Goal: Task Accomplishment & Management: Manage account settings

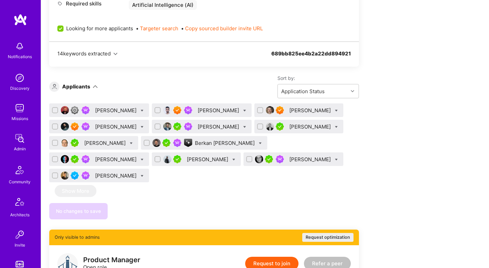
scroll to position [386, 0]
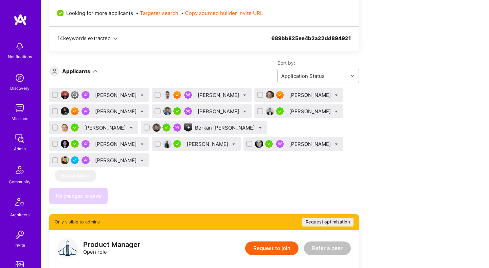
click at [161, 94] on input "checkbox" at bounding box center [158, 95] width 5 height 5
checkbox input "true"
click at [54, 111] on input "checkbox" at bounding box center [55, 111] width 5 height 5
checkbox input "true"
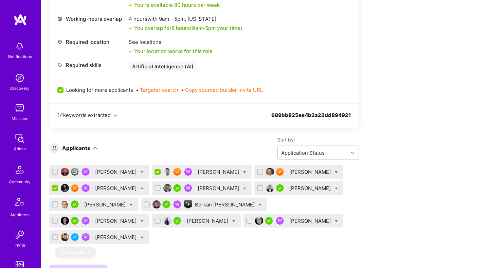
scroll to position [317, 0]
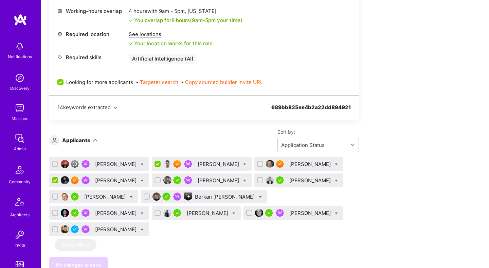
click at [112, 183] on div "[PERSON_NAME]" at bounding box center [116, 180] width 43 height 7
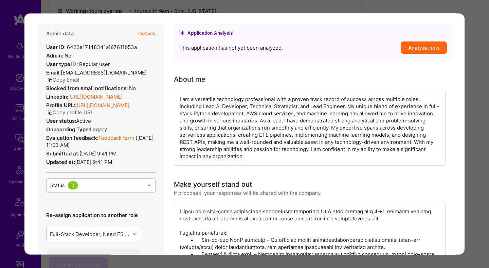
scroll to position [25, 0]
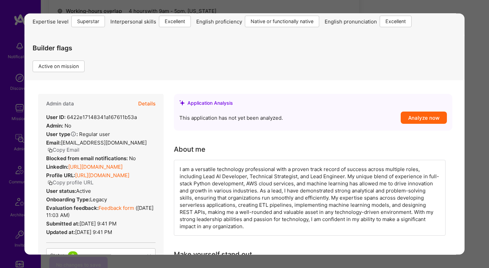
click at [143, 97] on button "Details" at bounding box center [146, 104] width 17 height 20
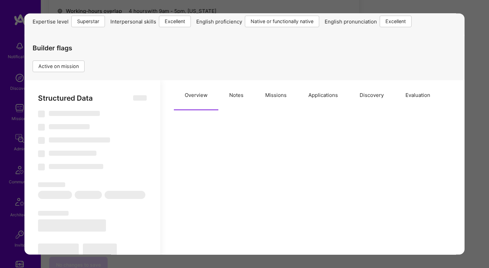
click at [267, 100] on button "Missions" at bounding box center [275, 95] width 43 height 30
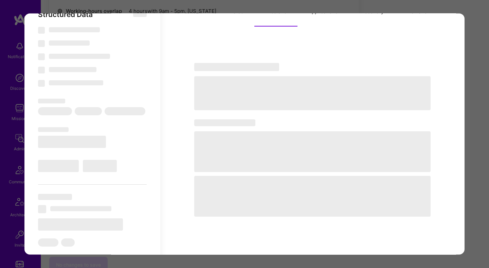
select select "Right Now"
select select "7"
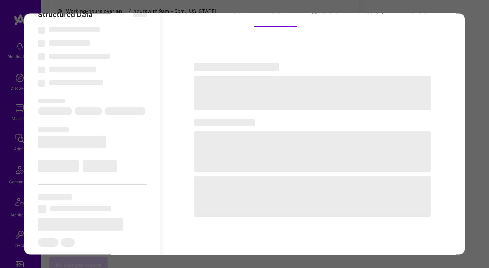
select select "US"
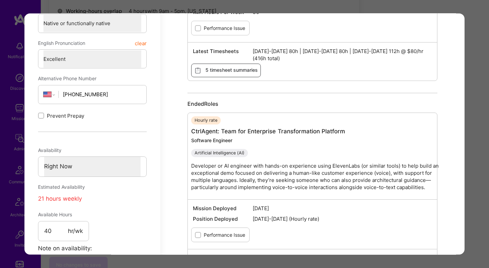
scroll to position [320, 0]
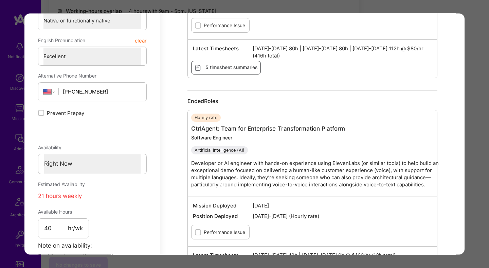
click at [467, 127] on div "Application 4 of 12 Evaluation scores Expertise level Superstar Interpersonal s…" at bounding box center [244, 134] width 489 height 268
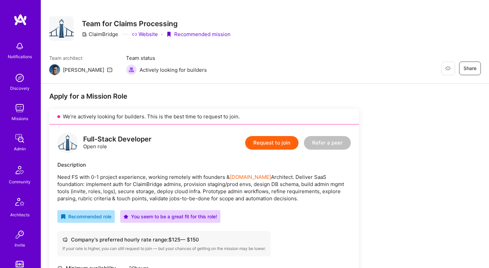
scroll to position [1, 0]
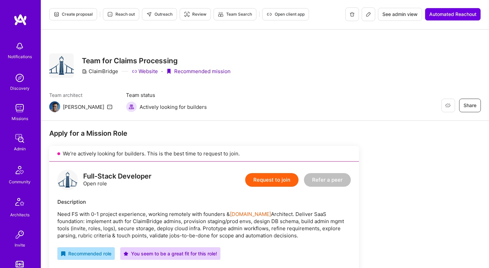
click at [109, 72] on div "ClaimBridge" at bounding box center [100, 71] width 36 height 7
copy div "ClaimBridge"
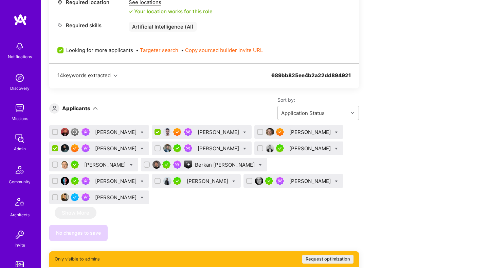
scroll to position [357, 0]
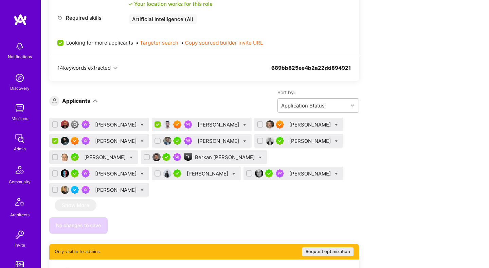
click at [57, 141] on input "checkbox" at bounding box center [56, 141] width 6 height 6
checkbox input "false"
click at [245, 123] on div at bounding box center [244, 124] width 3 height 7
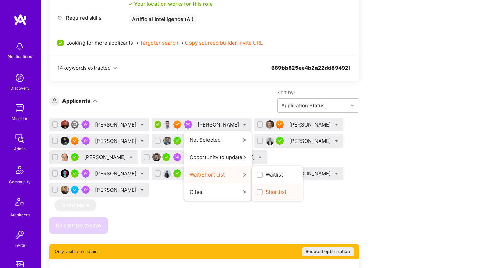
click at [262, 192] on label "Shortlist" at bounding box center [272, 191] width 30 height 7
click at [262, 192] on input "Shortlist" at bounding box center [260, 192] width 5 height 5
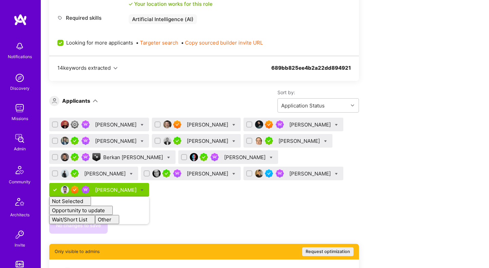
checkbox input "false"
click at [415, 130] on div "Apply for a Mission Role We’re actively looking for builders. This is the best …" at bounding box center [252, 215] width 407 height 884
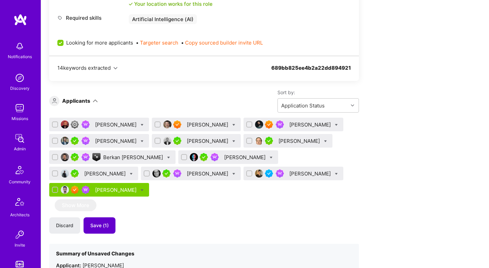
click at [105, 222] on span "Save (1)" at bounding box center [99, 225] width 18 height 7
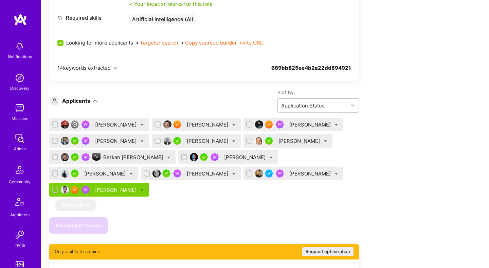
click at [232, 172] on icon at bounding box center [233, 173] width 3 height 3
checkbox input "true"
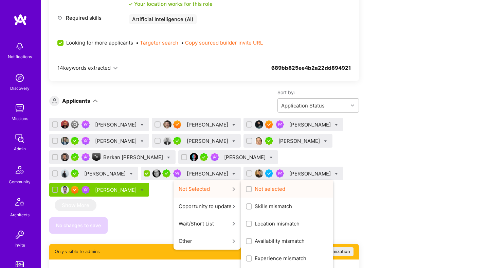
click at [246, 188] on div "button" at bounding box center [249, 189] width 6 height 6
click at [247, 188] on input "Not selected" at bounding box center [249, 189] width 5 height 5
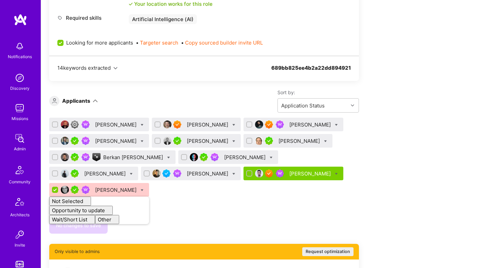
checkbox input "false"
click at [176, 198] on div "[PERSON_NAME] [PERSON_NAME] [PERSON_NAME] [PERSON_NAME] Nevan [PERSON_NAME] [PE…" at bounding box center [204, 175] width 310 height 116
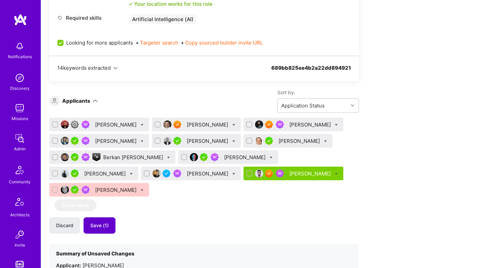
click at [102, 222] on span "Save (1)" at bounding box center [99, 225] width 18 height 7
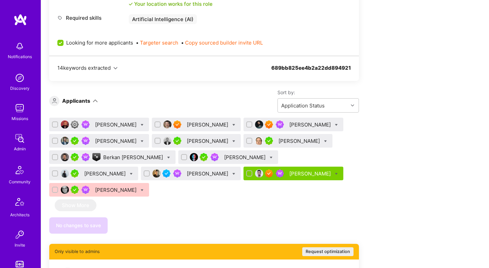
click at [126, 159] on div "Berkan [PERSON_NAME]" at bounding box center [133, 156] width 61 height 7
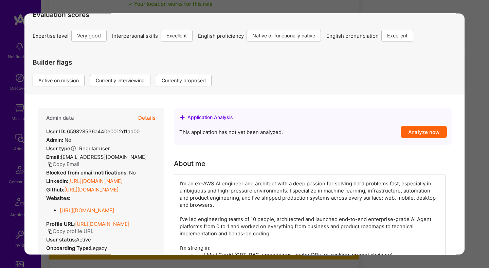
scroll to position [22, 0]
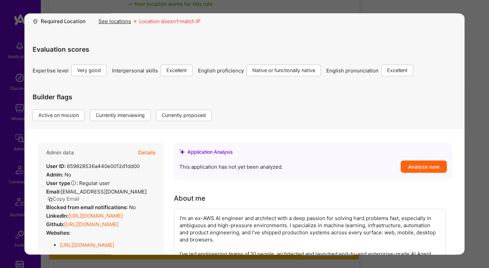
click at [150, 151] on button "Details" at bounding box center [146, 153] width 17 height 20
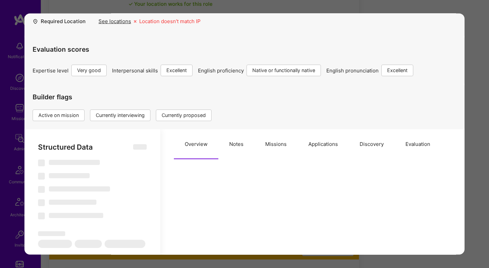
click at [247, 153] on button "Notes" at bounding box center [236, 144] width 36 height 30
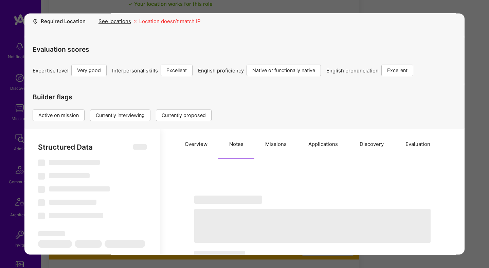
type textarea "x"
select select "Right Now"
select select "5"
select select "7"
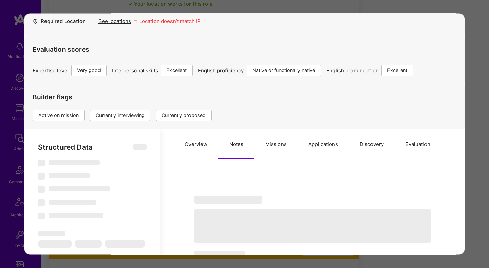
select select "7"
select select "US"
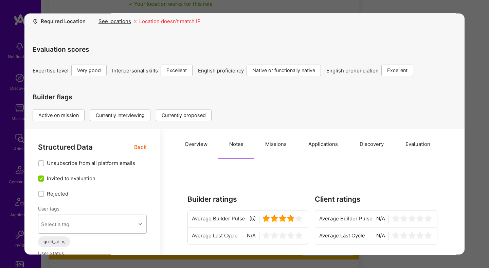
click at [270, 150] on button "Missions" at bounding box center [275, 144] width 43 height 30
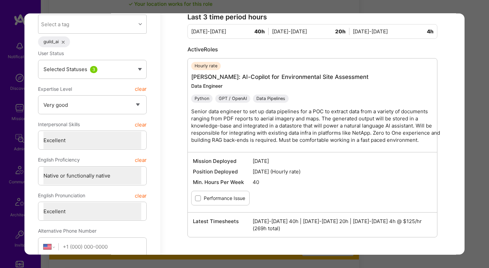
scroll to position [227, 0]
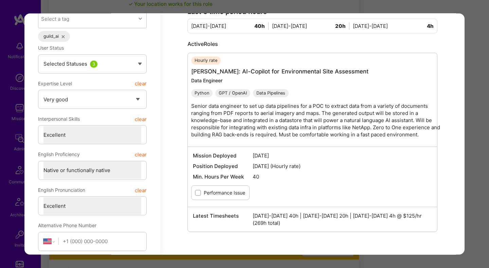
click at [475, 123] on div "Application 7 of 12 Builder Missing Requirements Required Location See location…" at bounding box center [244, 134] width 489 height 268
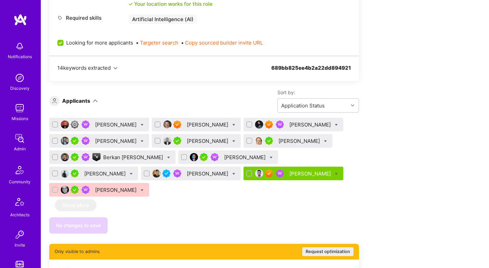
click at [210, 126] on div "[PERSON_NAME]" at bounding box center [208, 124] width 43 height 7
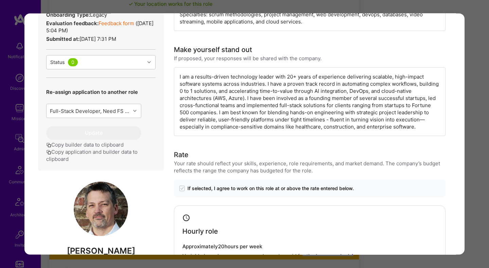
scroll to position [183, 0]
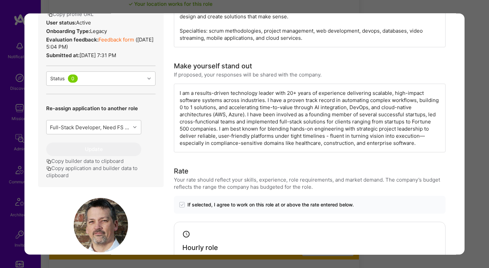
click at [467, 137] on div "Application 2 of 12 Evaluation scores Expertise level Superstar Interpersonal s…" at bounding box center [244, 134] width 489 height 268
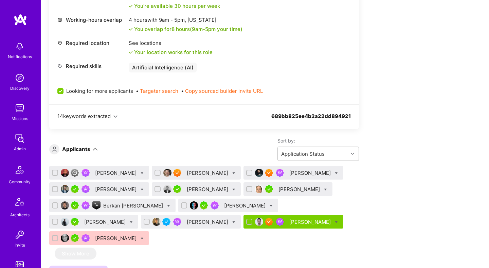
scroll to position [377, 0]
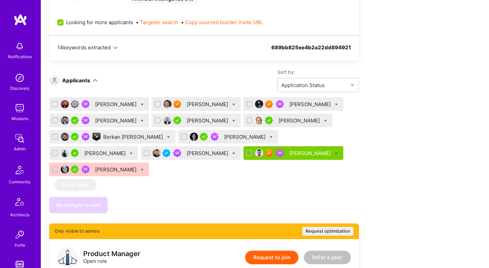
click at [187, 154] on div "[PERSON_NAME]" at bounding box center [208, 152] width 43 height 7
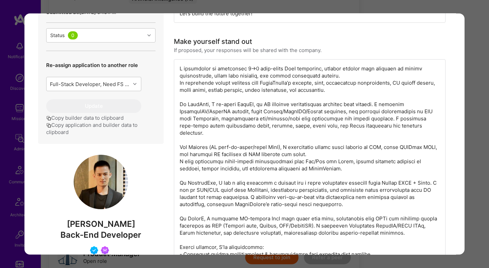
scroll to position [339, 0]
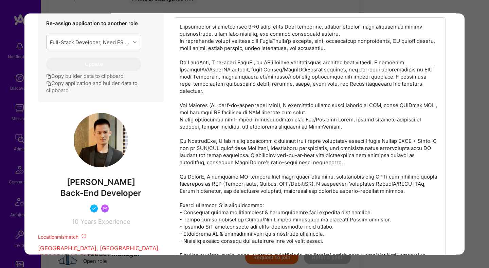
click at [471, 137] on div "Application 10 of 12 Builder Missing Requirements Required Location See locatio…" at bounding box center [244, 134] width 489 height 268
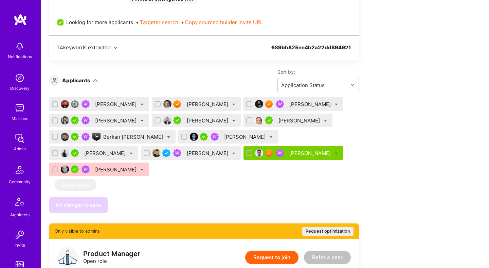
click at [297, 104] on div "[PERSON_NAME]" at bounding box center [310, 103] width 43 height 7
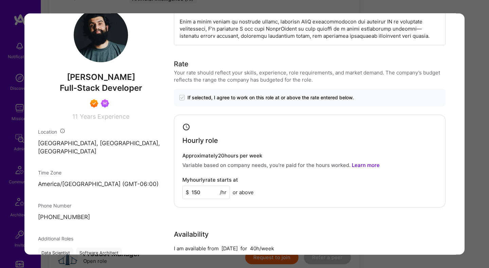
scroll to position [417, 0]
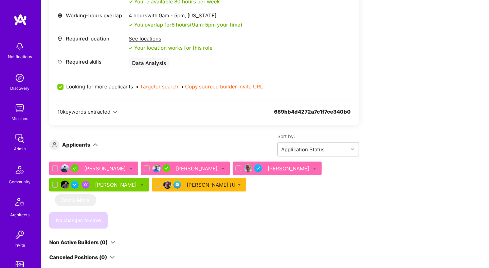
scroll to position [334, 0]
